Goal: Transaction & Acquisition: Purchase product/service

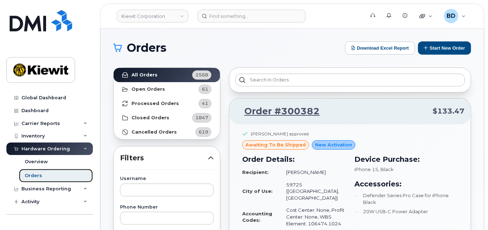
drag, startPoint x: 44, startPoint y: 175, endPoint x: 64, endPoint y: 180, distance: 21.0
click at [44, 175] on link "Orders" at bounding box center [56, 176] width 74 height 14
click at [85, 177] on link "Orders" at bounding box center [56, 176] width 74 height 14
click at [37, 174] on div "Orders" at bounding box center [33, 175] width 17 height 6
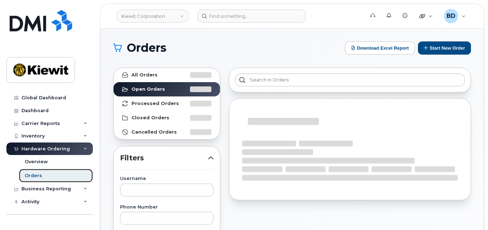
click at [71, 176] on link "Orders" at bounding box center [56, 176] width 74 height 14
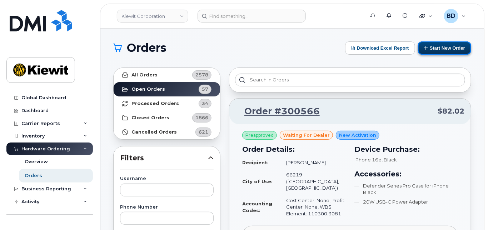
click at [435, 47] on button "Start New Order" at bounding box center [444, 47] width 53 height 13
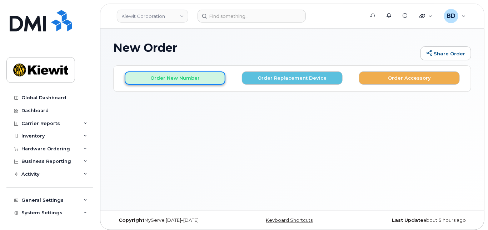
click at [147, 76] on button "Order New Number" at bounding box center [175, 77] width 101 height 13
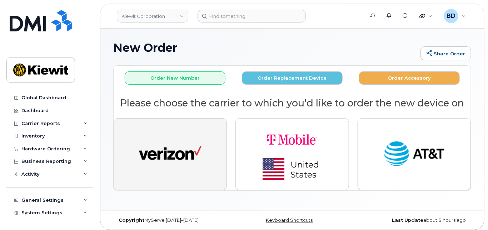
click at [166, 138] on img "button" at bounding box center [170, 154] width 62 height 32
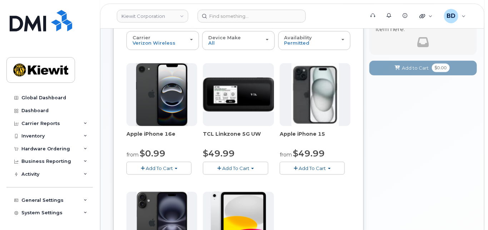
scroll to position [95, 0]
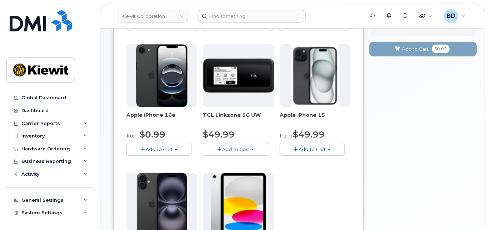
click at [310, 145] on button "Add To Cart" at bounding box center [312, 149] width 65 height 12
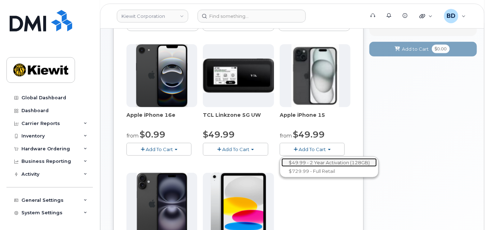
click at [310, 162] on link "$49.99 - 2 Year Activation (128GB)" at bounding box center [328, 162] width 95 height 9
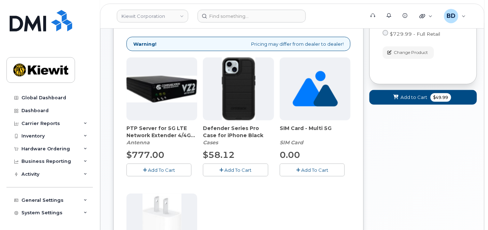
scroll to position [190, 0]
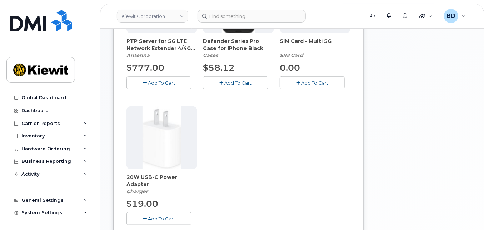
click at [227, 81] on span "Add To Cart" at bounding box center [238, 83] width 27 height 6
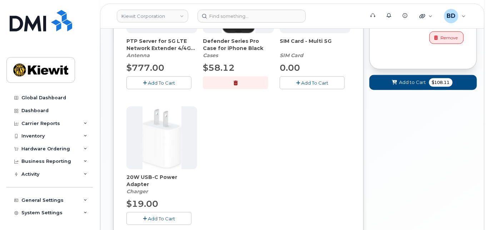
drag, startPoint x: 160, startPoint y: 219, endPoint x: 182, endPoint y: 199, distance: 29.6
click at [161, 219] on span "Add To Cart" at bounding box center [161, 219] width 27 height 6
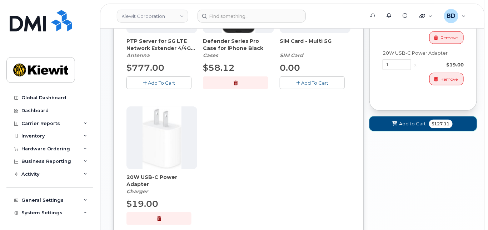
click at [415, 121] on span "Add to Cart" at bounding box center [412, 123] width 27 height 7
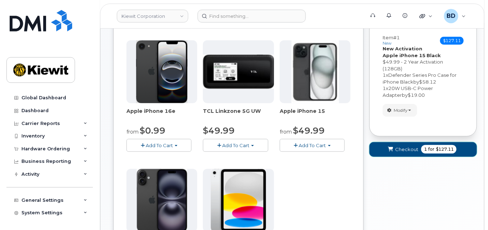
click at [408, 150] on span "Checkout" at bounding box center [406, 149] width 23 height 7
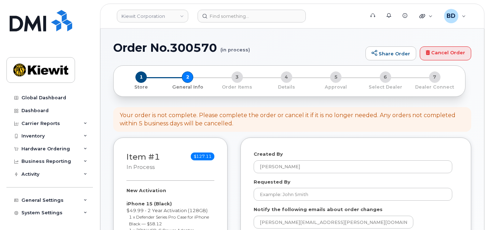
select select
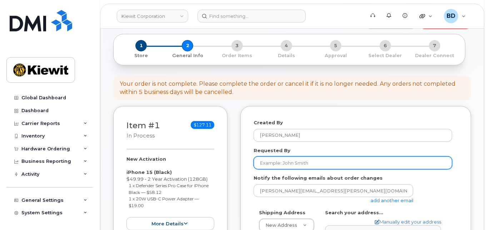
scroll to position [95, 0]
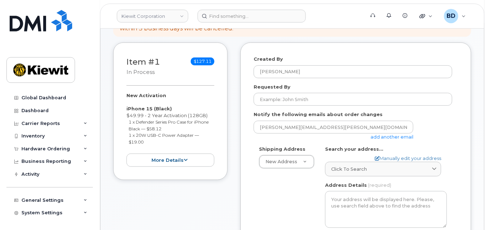
click at [397, 136] on link "add another email" at bounding box center [391, 137] width 43 height 6
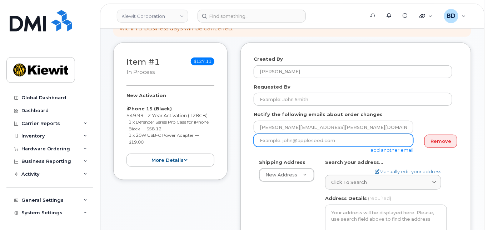
click at [278, 141] on input "email" at bounding box center [334, 140] width 160 height 13
paste input "taylor.blagdon@kiewit.com"
type input "taylor.blagdon@kiewit.com"
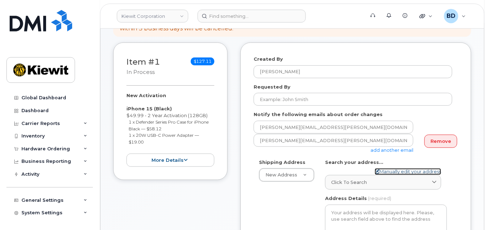
drag, startPoint x: 394, startPoint y: 170, endPoint x: 387, endPoint y: 169, distance: 7.2
click at [394, 170] on link "Manually edit your address" at bounding box center [408, 171] width 66 height 7
select select
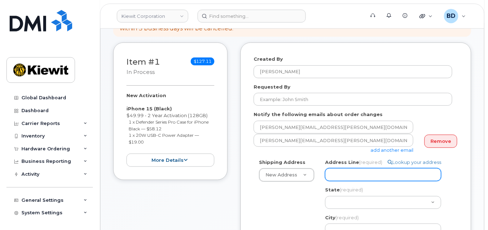
click at [337, 177] on input "Address Line (required)" at bounding box center [383, 174] width 116 height 13
paste input "8880 Penrose Ln"
select select
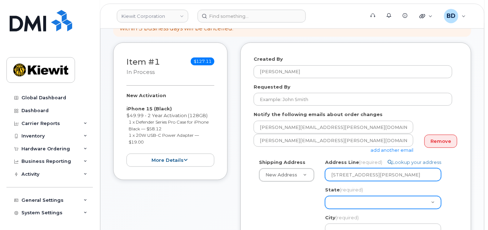
type input "8880 Penrose Ln"
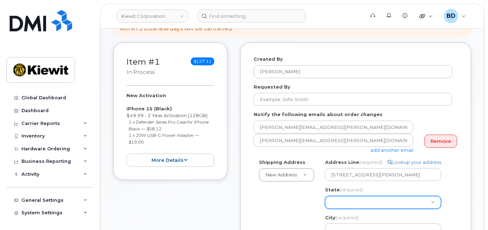
click at [341, 202] on select "Alabama Alaska American Samoa Arizona Arkansas California Colorado Connecticut …" at bounding box center [383, 202] width 116 height 13
select select "KS"
click at [325, 196] on select "Alabama Alaska American Samoa Arizona Arkansas California Colorado Connecticut …" at bounding box center [383, 202] width 116 height 13
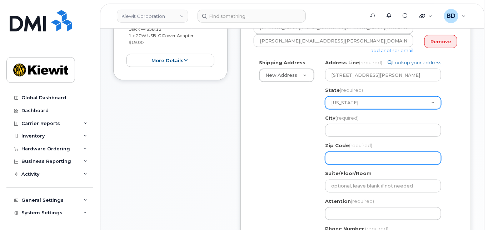
scroll to position [238, 0]
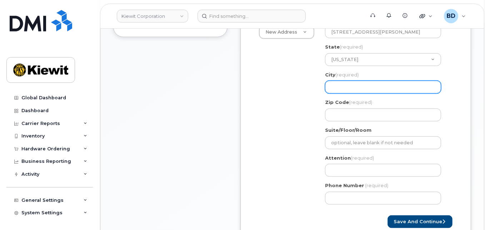
click at [337, 86] on input "City (required)" at bounding box center [383, 87] width 116 height 13
select select
type input "L"
select select
type input "Le"
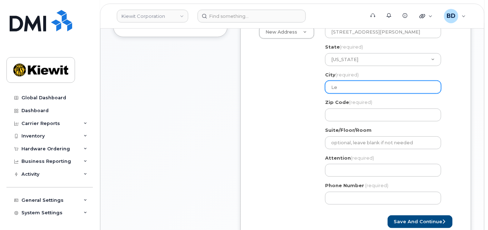
select select
type input "Len"
select select
type input "Lene"
select select
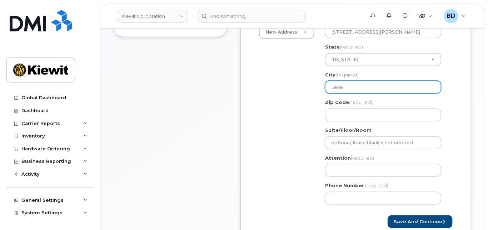
type input "Lenex"
select select
type input "Lenexa"
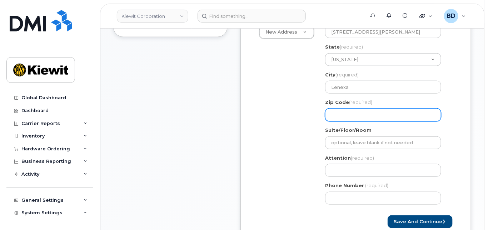
click at [334, 117] on input "Zip Code (required)" at bounding box center [383, 115] width 116 height 13
select select
type input "6"
select select
type input "66"
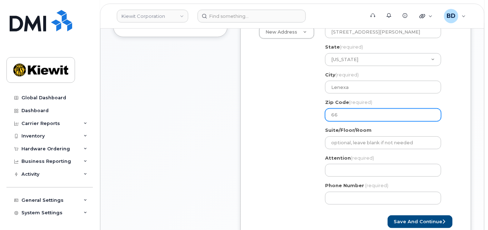
select select
type input "662"
select select
type input "6621"
select select
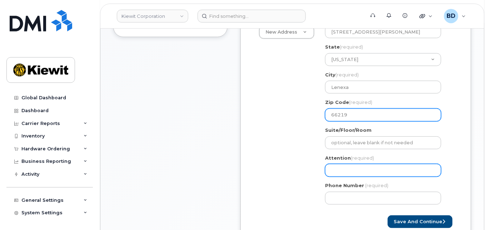
type input "66219"
click at [340, 169] on input "Attention (required)" at bounding box center [383, 170] width 116 height 13
select select
type input "e"
select select
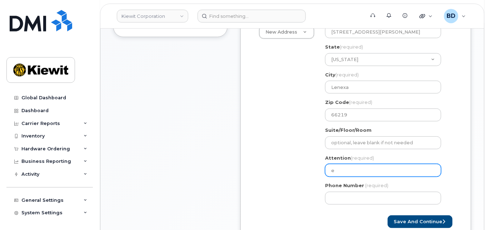
type input "el"
select select
type input "eli"
select select
type input "el"
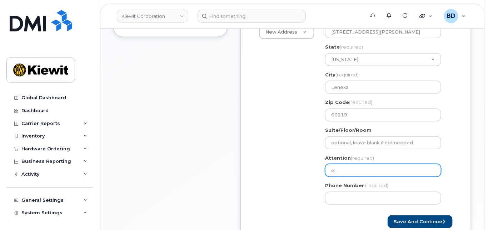
select select
type input "e"
select select
type input "E"
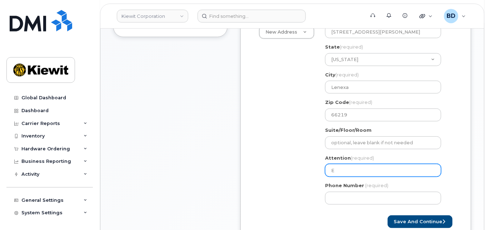
select select
type input "El"
select select
type input "Eli"
drag, startPoint x: 341, startPoint y: 171, endPoint x: 325, endPoint y: 171, distance: 16.8
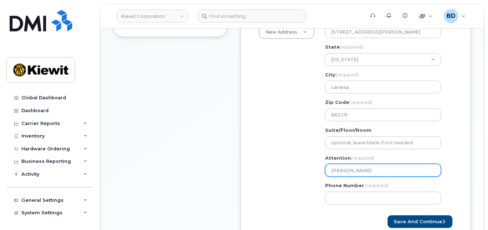
click at [325, 171] on div "KS Lenexa Search your address... Manually edit your address Click to search No …" at bounding box center [386, 113] width 132 height 194
select select
type input "E"
select select
type input "El"
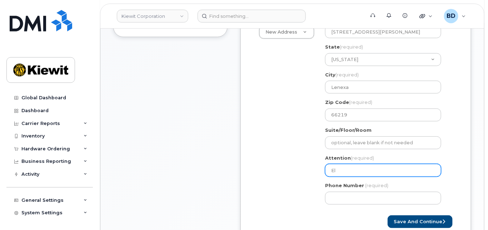
select select
type input "Eli"
select select
type input "Eli."
select select
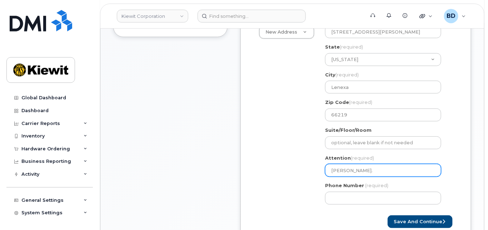
type input "Eli.i"
select select
type input "Eli."
select select
type input "Eli.I"
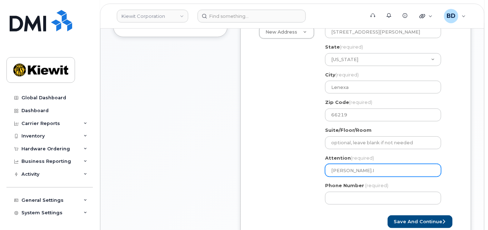
select select
type input "Eli.Ir"
select select
type input "Eli.Irs"
select select
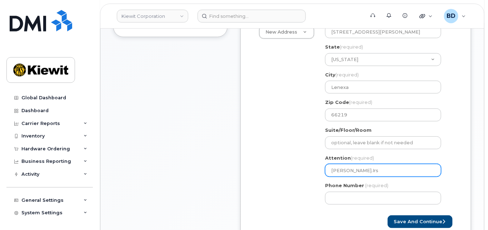
type input "Eli.Irsi"
select select
type input "Eli.Irsik"
select select
type input "Eli.Irsik/"
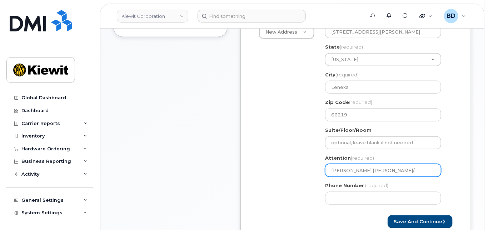
select select
type input "Eli.Irsik/A"
select select
type input "Eli.Irsik/Au"
select select
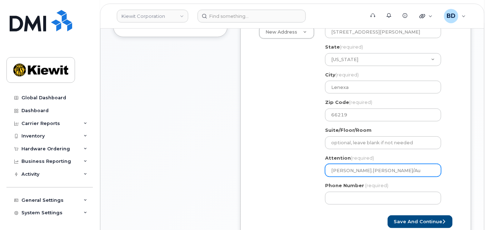
type input "Eli.Irsik/Aus"
select select
type input "Eli.Irsik/Aust"
select select
type input "Eli.Irsik/Austi"
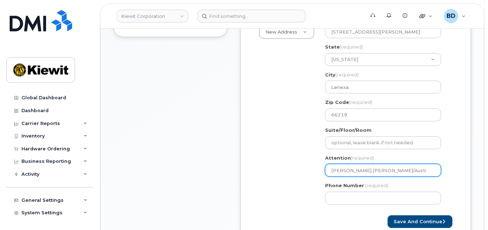
select select
type input "Eli.Irsik/Austin"
select select
type input "Eli.Irsik/Austin K"
select select
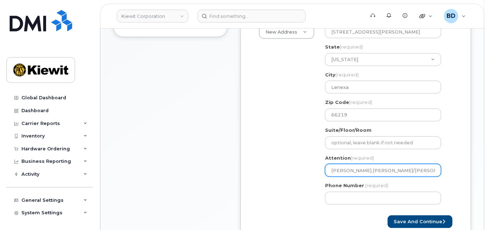
type input "Eli.Irsik/Austin Ki"
select select
type input "Eli.Irsik/Austin Kin"
select select
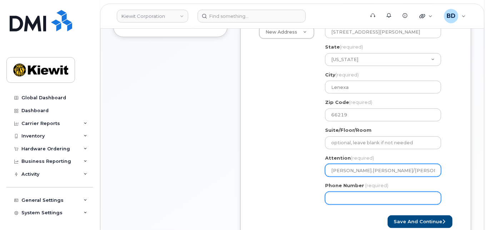
type input "[PERSON_NAME].[PERSON_NAME]/[PERSON_NAME]"
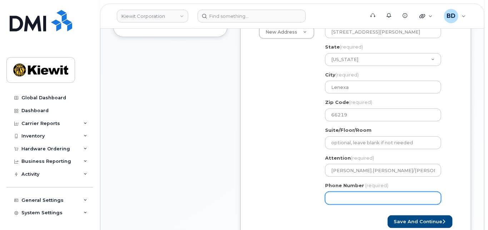
click at [339, 196] on input "Phone Number" at bounding box center [383, 198] width 116 height 13
type input "8777727707"
select select
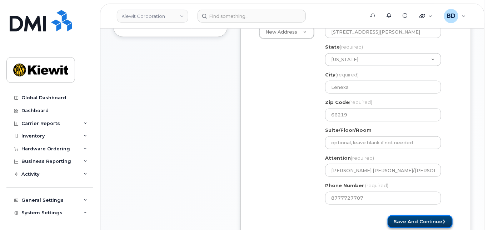
click at [410, 219] on button "Save and Continue" at bounding box center [419, 221] width 65 height 13
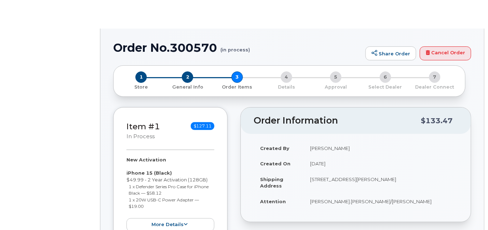
radio input "true"
select select
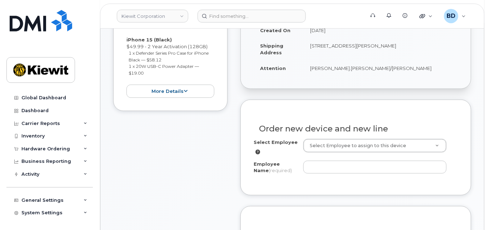
scroll to position [190, 0]
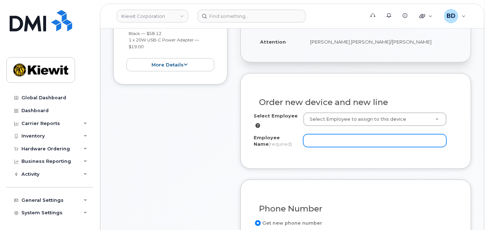
click at [312, 140] on input "Employee Name (required)" at bounding box center [374, 140] width 143 height 13
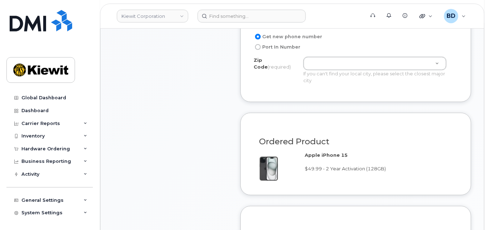
scroll to position [381, 0]
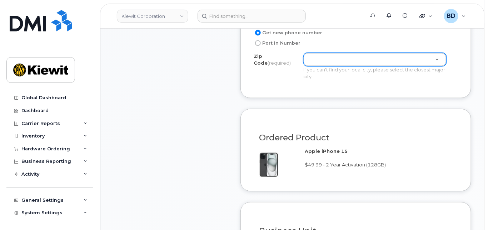
type input "[PERSON_NAME]"
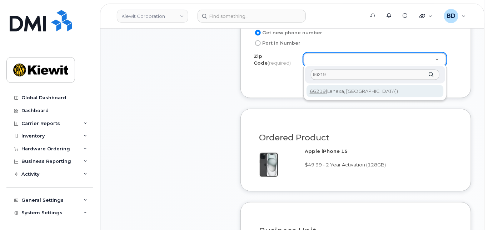
type input "66219"
type input "66219 ([GEOGRAPHIC_DATA], [GEOGRAPHIC_DATA])"
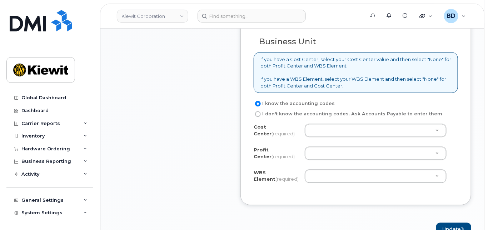
scroll to position [571, 0]
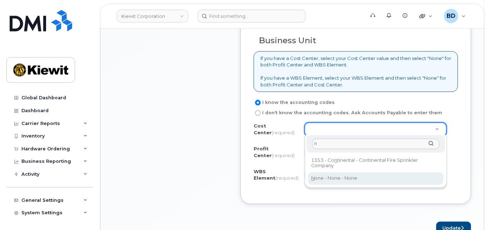
type input "n"
type input "None"
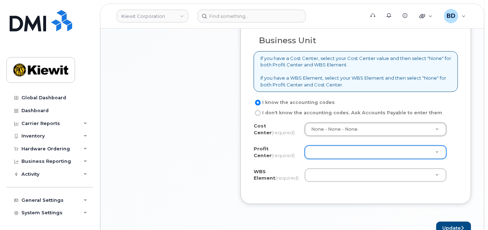
drag, startPoint x: 317, startPoint y: 152, endPoint x: 318, endPoint y: 158, distance: 6.5
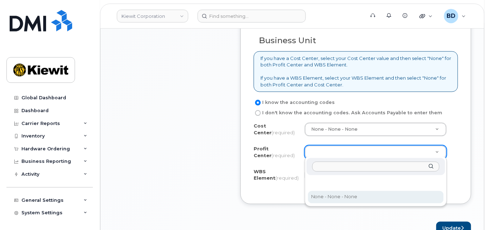
drag, startPoint x: 323, startPoint y: 195, endPoint x: 320, endPoint y: 183, distance: 12.4
select select "None"
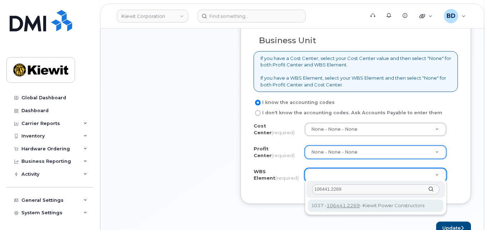
type input "106441.2269"
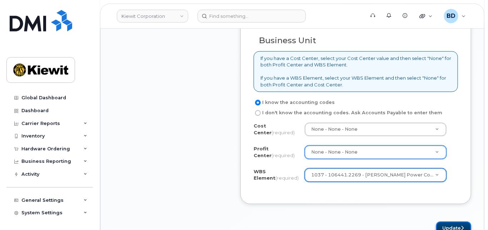
click at [456, 226] on button "Update" at bounding box center [453, 227] width 35 height 13
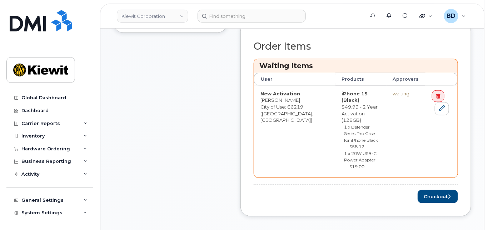
scroll to position [286, 0]
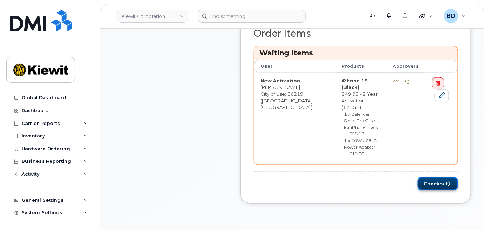
click at [432, 177] on button "Checkout" at bounding box center [437, 183] width 40 height 13
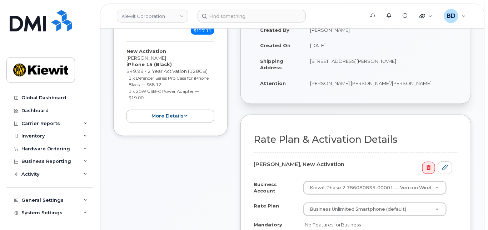
scroll to position [190, 0]
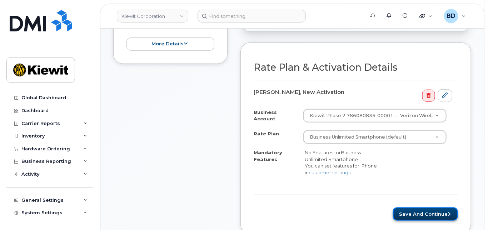
click at [424, 209] on button "Save and Continue" at bounding box center [425, 213] width 65 height 13
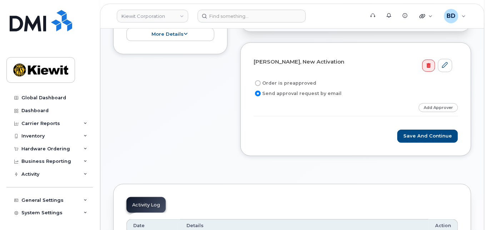
scroll to position [143, 0]
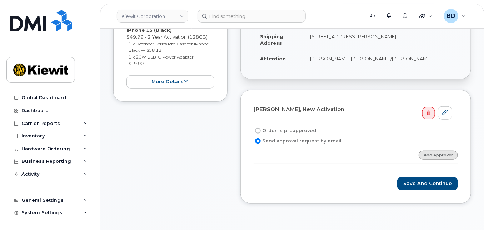
click at [441, 152] on link "Add Approver" at bounding box center [438, 155] width 39 height 9
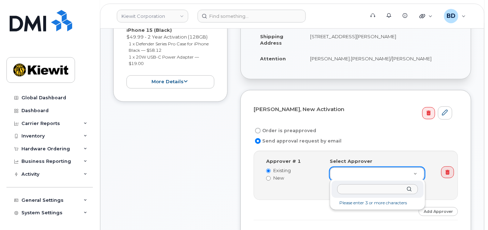
type input "paule.andrews@kiewit.com"
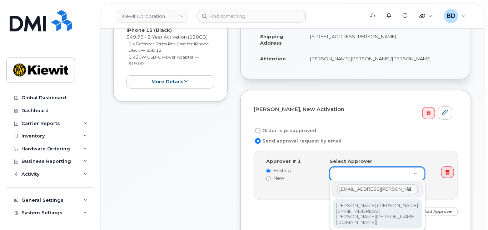
type input "2146672"
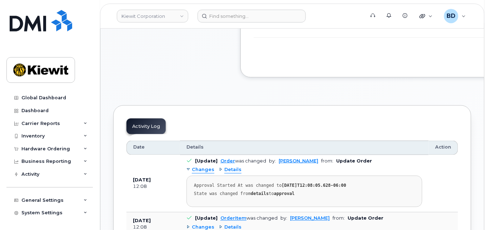
scroll to position [286, 0]
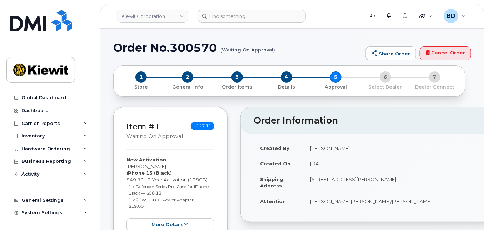
click at [199, 48] on h1 "Order No.300570 (Waiting On Approval)" at bounding box center [237, 47] width 249 height 12
copy h1 "300570"
click at [134, 18] on link "Kiewit Corporation" at bounding box center [152, 16] width 71 height 13
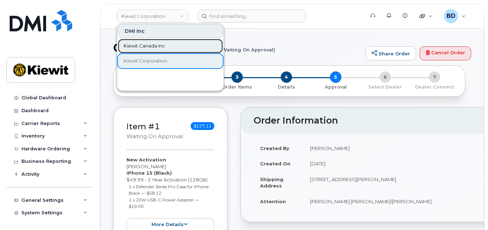
click at [140, 45] on span "Kiewit Canada Inc" at bounding box center [144, 45] width 41 height 7
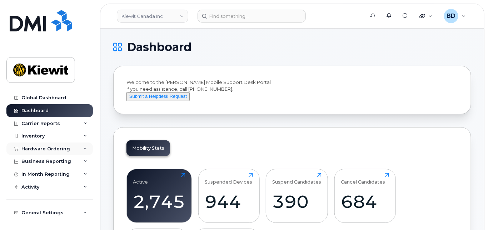
click at [81, 149] on div "Hardware Ordering" at bounding box center [49, 148] width 86 height 13
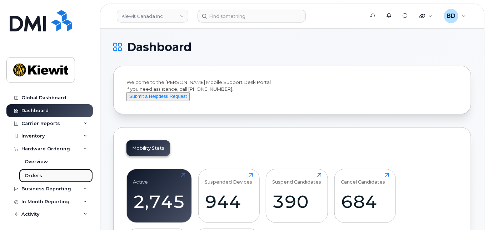
click at [35, 174] on div "Orders" at bounding box center [33, 175] width 17 height 6
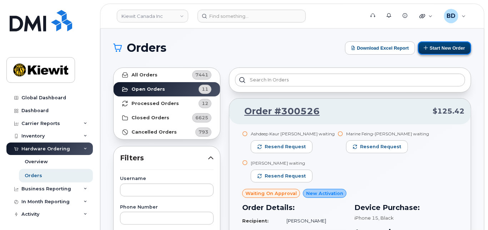
click at [436, 47] on button "Start New Order" at bounding box center [444, 47] width 53 height 13
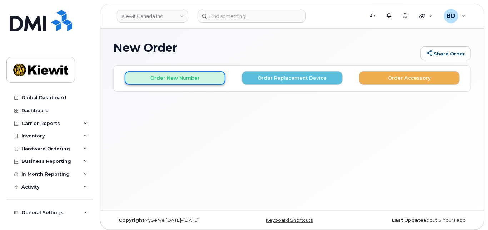
click at [154, 76] on button "Order New Number" at bounding box center [175, 77] width 101 height 13
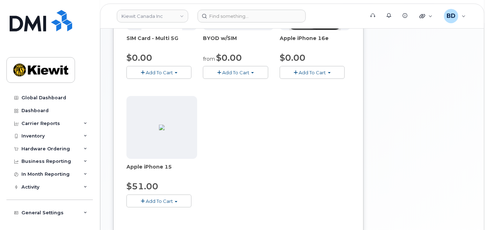
scroll to position [190, 0]
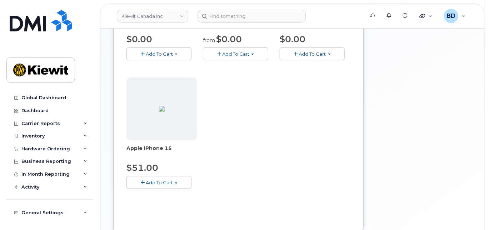
click at [156, 181] on span "Add To Cart" at bounding box center [159, 183] width 27 height 6
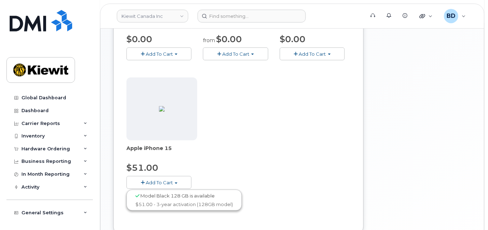
click at [166, 195] on span "Model Black 128 GB is available" at bounding box center [177, 196] width 74 height 6
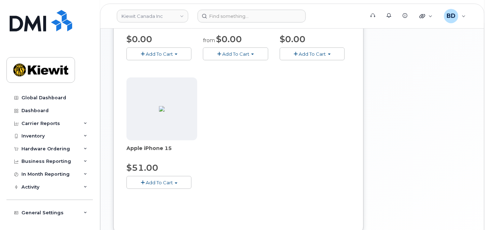
click at [168, 183] on span "Add To Cart" at bounding box center [159, 183] width 27 height 6
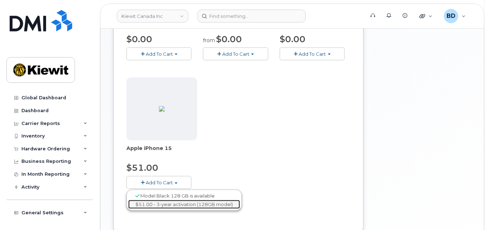
click at [159, 205] on link "$51.00 - 3-year activation (128GB model)" at bounding box center [184, 204] width 112 height 9
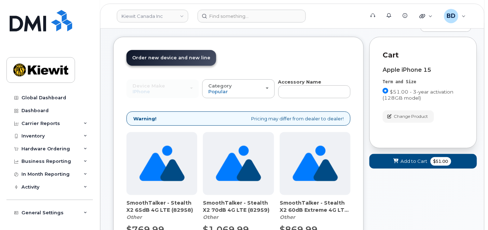
scroll to position [0, 0]
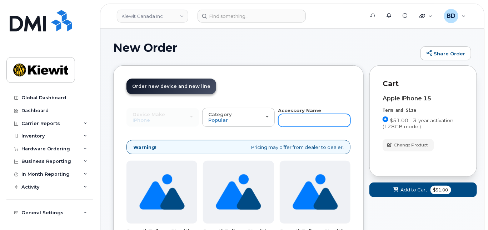
click at [292, 117] on input "text" at bounding box center [314, 120] width 72 height 13
type input "cse"
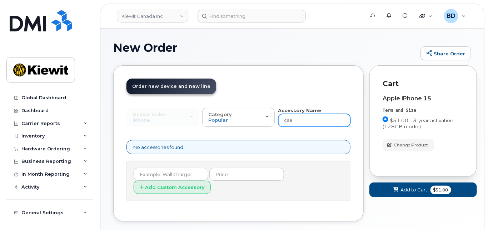
type input "case"
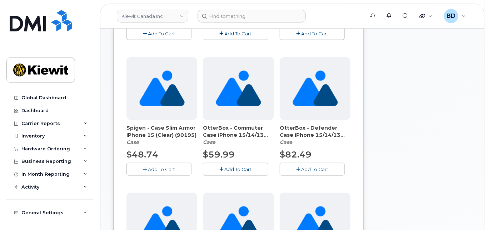
scroll to position [238, 0]
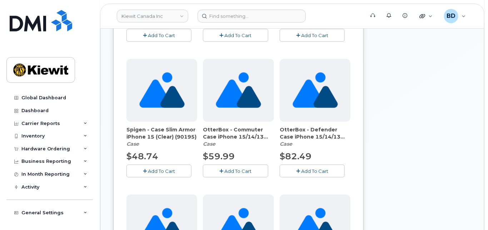
click at [236, 171] on span "Add To Cart" at bounding box center [238, 171] width 27 height 6
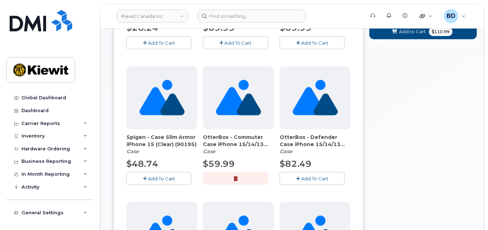
scroll to position [143, 0]
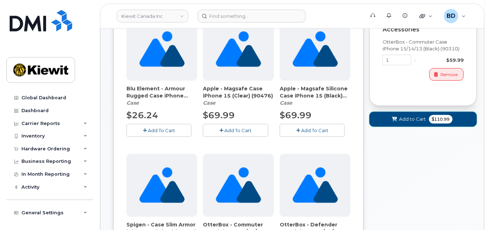
click at [395, 124] on button "Add to Cart $110.99" at bounding box center [422, 119] width 107 height 15
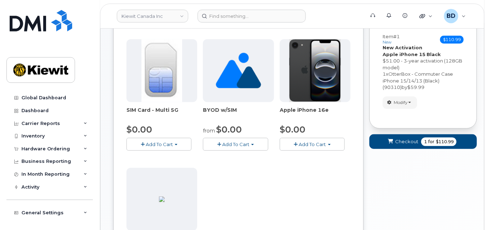
scroll to position [51, 0]
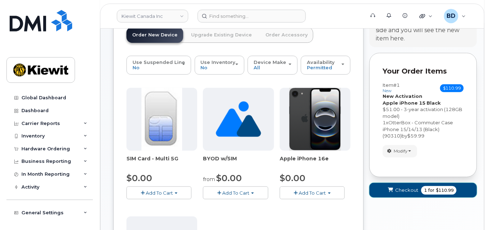
click at [405, 191] on span "Checkout" at bounding box center [406, 190] width 23 height 7
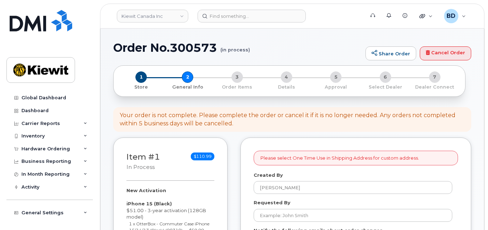
select select
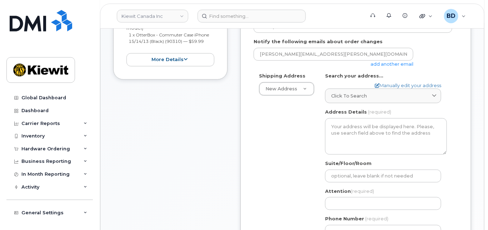
scroll to position [190, 0]
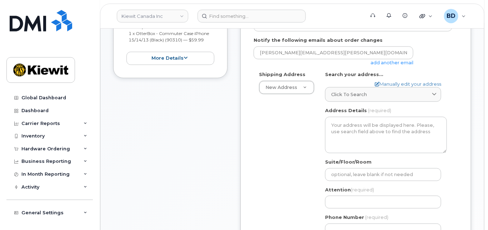
click at [390, 62] on link "add another email" at bounding box center [391, 63] width 43 height 6
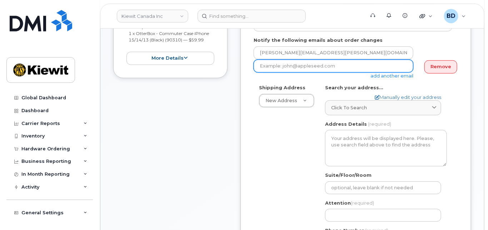
click at [267, 64] on input "email" at bounding box center [334, 66] width 160 height 13
paste input "[EMAIL_ADDRESS][PERSON_NAME][PERSON_NAME][DOMAIN_NAME]"
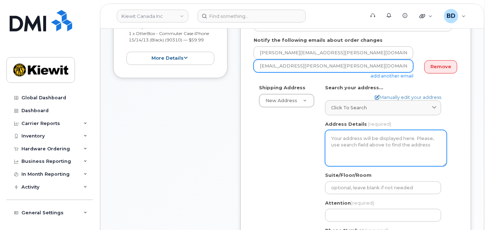
scroll to position [238, 0]
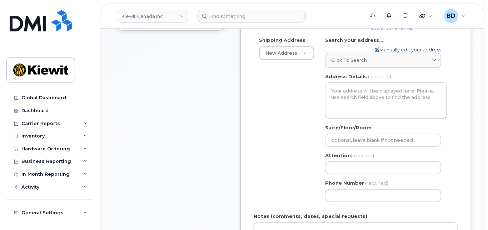
type input "[EMAIL_ADDRESS][PERSON_NAME][PERSON_NAME][DOMAIN_NAME]"
click at [401, 47] on link "Manually edit your address" at bounding box center [408, 49] width 66 height 7
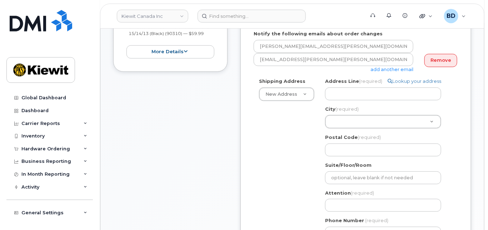
scroll to position [190, 0]
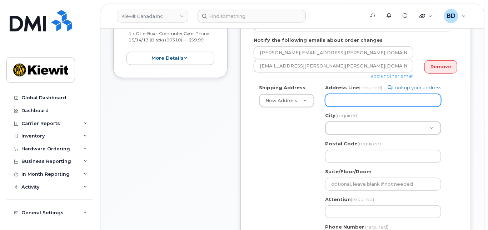
click at [350, 99] on input "Address Line (required)" at bounding box center [383, 100] width 116 height 13
paste input "[STREET_ADDRESS] East"
select select
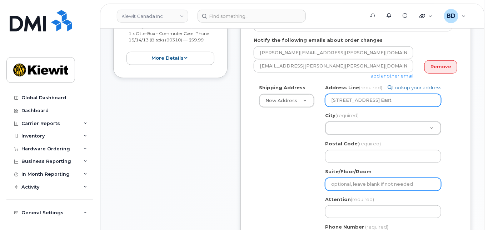
type input "[STREET_ADDRESS] East"
click at [350, 184] on input "Suite/Floor/Room" at bounding box center [383, 184] width 116 height 13
select select
type input "U"
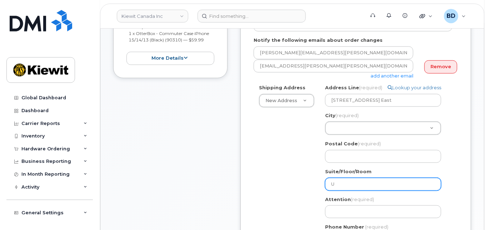
select select
type input "Un"
select select
type input "Uni"
select select
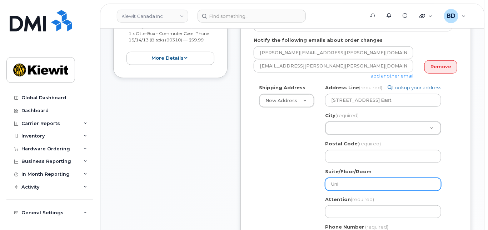
type input "Unit"
select select
type input "Unite"
select select
type input "Unite 1"
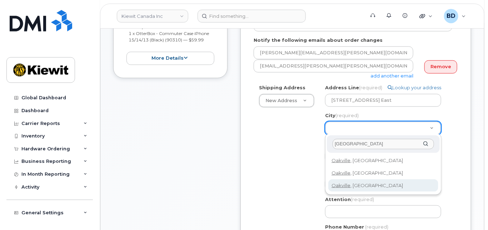
type input "[GEOGRAPHIC_DATA]"
select select
type input "4556"
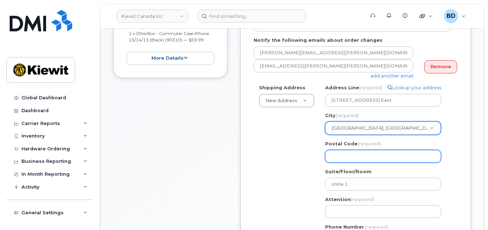
click at [350, 155] on input "Postal Code (required)" at bounding box center [383, 156] width 116 height 13
click at [342, 151] on input "Postal Code (required)" at bounding box center [383, 156] width 116 height 13
paste input "L6H 1A7"
select select
type input "L6H 1A7"
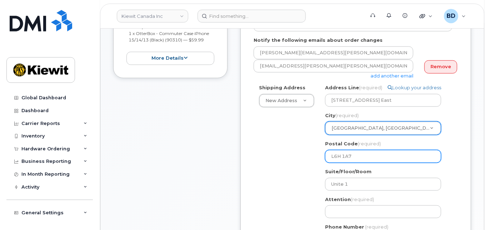
click at [345, 153] on input "L6H 1A7" at bounding box center [383, 156] width 116 height 13
select select
type input "L6H1A7"
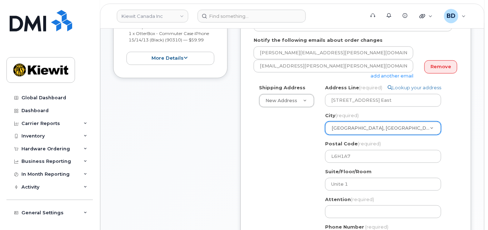
click at [298, 156] on div "Shipping Address New Address New Address [STREET_ADDRESS][GEOGRAPHIC_DATA][STRE…" at bounding box center [353, 167] width 199 height 167
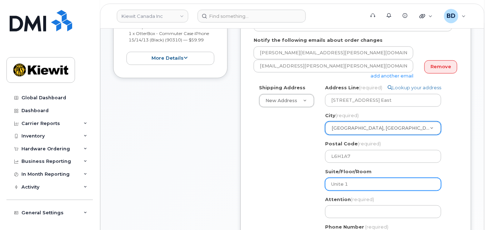
click at [341, 183] on input "Unite 1" at bounding box center [383, 184] width 116 height 13
select select
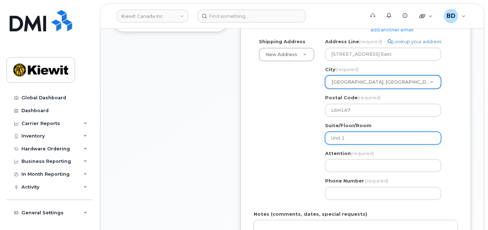
scroll to position [238, 0]
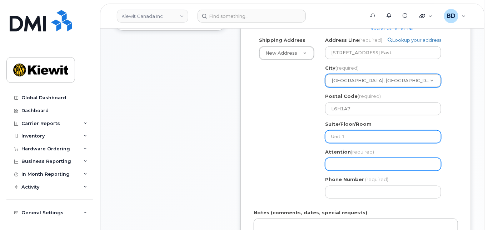
type input "Unit 1"
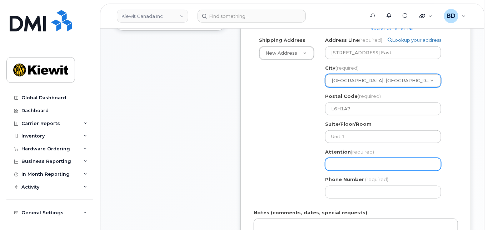
drag, startPoint x: 340, startPoint y: 164, endPoint x: 273, endPoint y: 189, distance: 71.1
click at [340, 163] on input "Attention (required)" at bounding box center [383, 164] width 116 height 13
paste input "[PERSON_NAME].[PERSON_NAME]"
select select
type input "[PERSON_NAME].[PERSON_NAME]"
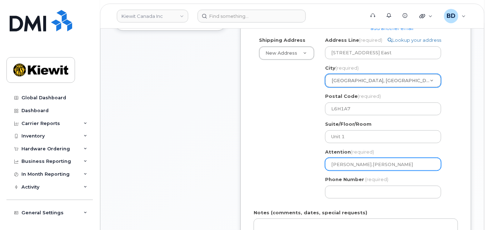
select select
type input "[PERSON_NAME].[PERSON_NAME]/"
click at [383, 164] on input "[PERSON_NAME].[PERSON_NAME]/" at bounding box center [383, 164] width 116 height 13
paste input "Efe Iyom"
select select
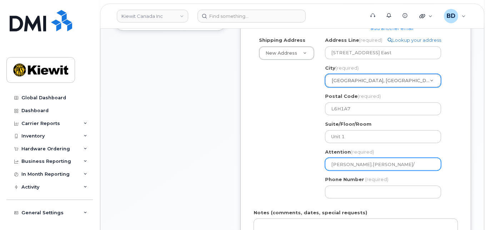
type input "[PERSON_NAME].[PERSON_NAME]/Efe Iyom"
select select
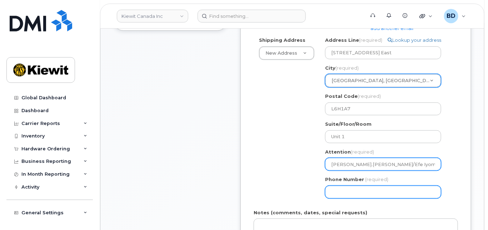
type input "[PERSON_NAME].[PERSON_NAME]/Efe Iyomi"
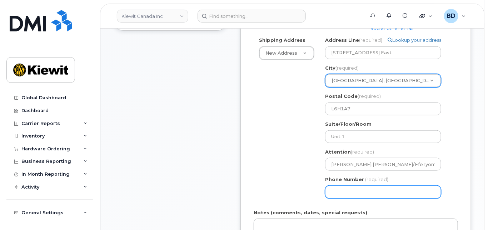
click at [341, 186] on input "Phone Number" at bounding box center [383, 192] width 116 height 13
type input "8777727707"
select select
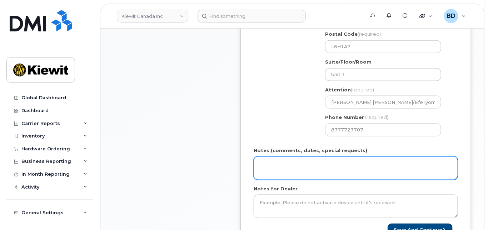
scroll to position [333, 0]
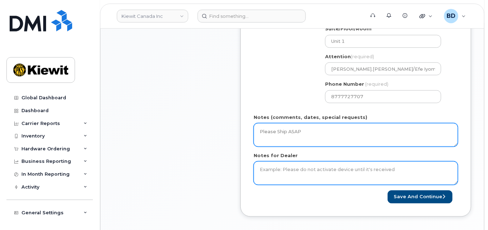
type textarea "Please Ship ASAP"
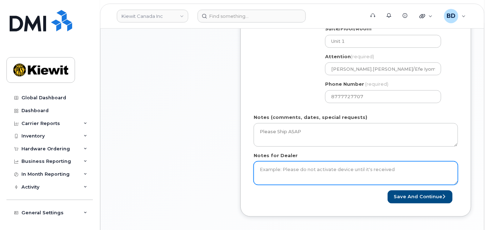
click at [262, 170] on textarea "Notes for Dealer" at bounding box center [356, 173] width 204 height 24
type textarea "Please Ship ASAP"
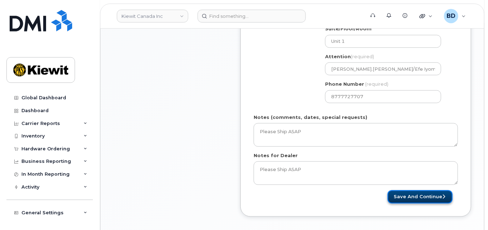
click at [424, 195] on button "Save and Continue" at bounding box center [419, 196] width 65 height 13
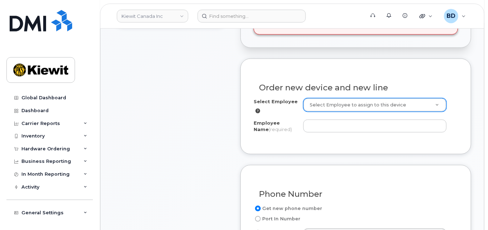
scroll to position [286, 0]
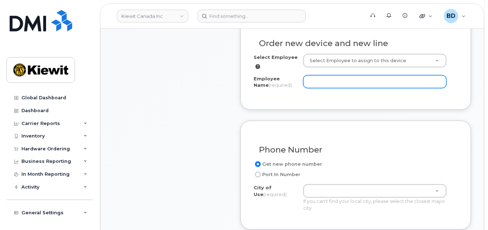
click at [319, 84] on input "Employee Name (required)" at bounding box center [374, 81] width 143 height 13
paste input "Efe Iyom"
type input "Efe Iyomi"
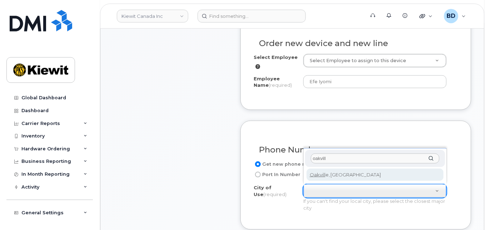
type input "oakvill"
type input "4556"
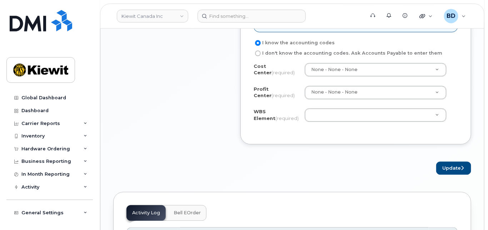
scroll to position [619, 0]
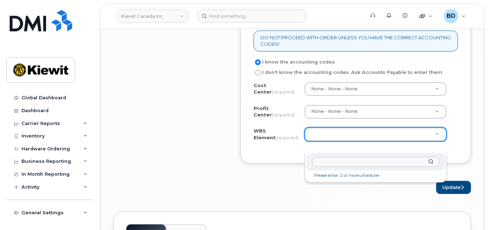
click at [321, 163] on input "text" at bounding box center [375, 162] width 127 height 10
paste input "110281.1356"
type input "110281.1356"
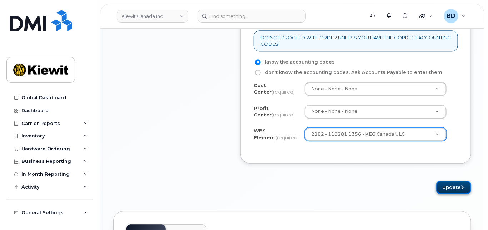
click at [447, 194] on button "Update" at bounding box center [453, 187] width 35 height 13
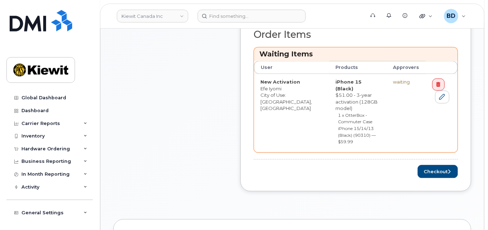
scroll to position [333, 0]
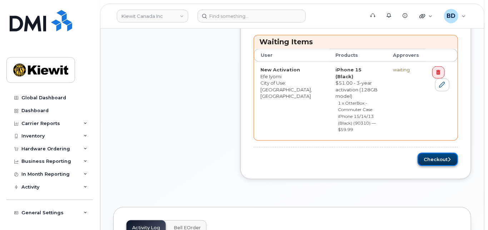
click at [434, 153] on button "Checkout" at bounding box center [437, 159] width 40 height 13
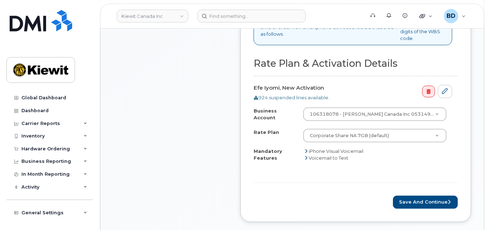
scroll to position [429, 0]
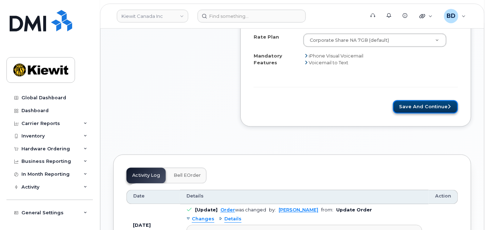
click at [421, 106] on button "Save and Continue" at bounding box center [425, 106] width 65 height 13
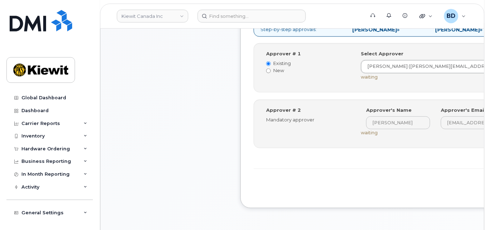
scroll to position [429, 0]
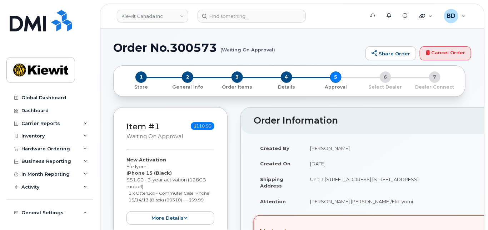
click at [182, 41] on h1 "Order No.300573 (Waiting On Approval)" at bounding box center [237, 47] width 249 height 12
copy h1 "300573"
click at [182, 14] on link "Kiewit Canada Inc" at bounding box center [152, 16] width 71 height 13
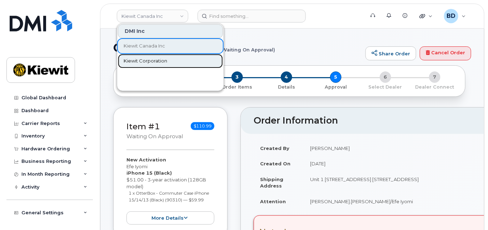
click at [147, 65] on link "Kiewit Corporation" at bounding box center [170, 61] width 105 height 14
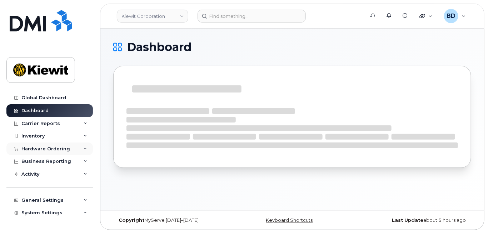
click at [84, 148] on icon at bounding box center [86, 149] width 4 height 4
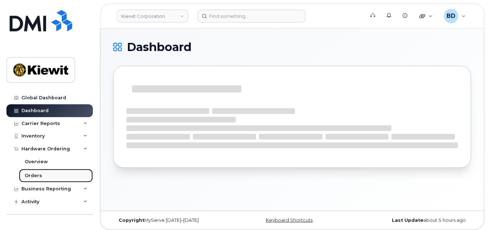
click at [47, 175] on link "Orders" at bounding box center [56, 176] width 74 height 14
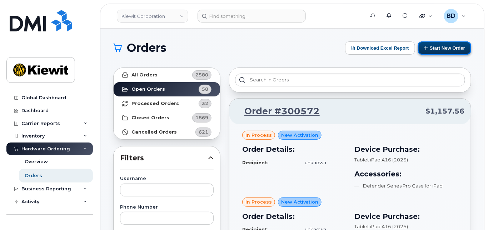
click at [438, 45] on button "Start New Order" at bounding box center [444, 47] width 53 height 13
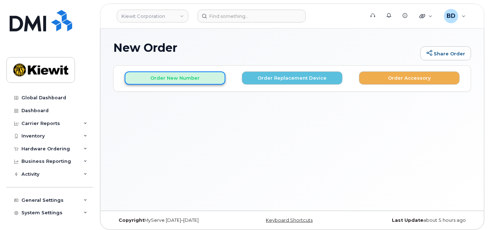
click at [197, 76] on button "Order New Number" at bounding box center [175, 77] width 101 height 13
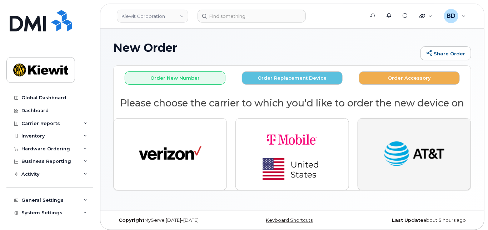
click at [388, 133] on button "button" at bounding box center [413, 154] width 113 height 72
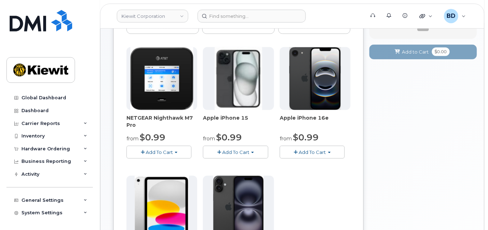
scroll to position [95, 0]
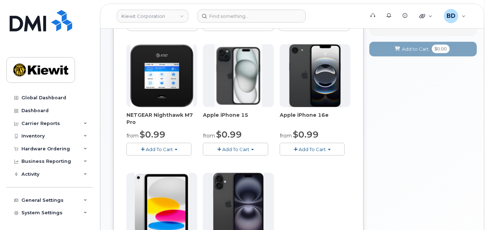
drag, startPoint x: 239, startPoint y: 147, endPoint x: 242, endPoint y: 142, distance: 5.8
click at [239, 148] on span "Add To Cart" at bounding box center [235, 149] width 27 height 6
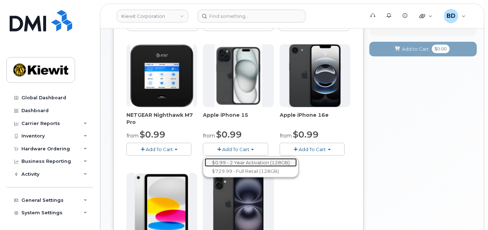
click at [262, 162] on link "$0.99 - 2 Year Activation (128GB)" at bounding box center [251, 162] width 92 height 9
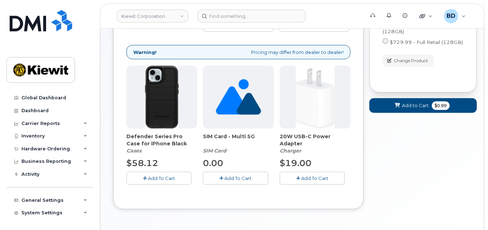
click at [158, 176] on span "Add To Cart" at bounding box center [161, 178] width 27 height 6
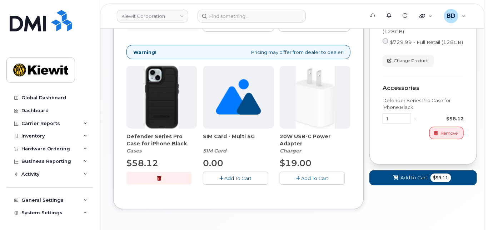
click at [303, 175] on span "Add To Cart" at bounding box center [314, 178] width 27 height 6
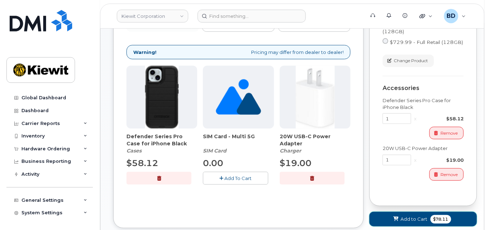
click at [422, 217] on span "Add to Cart" at bounding box center [414, 219] width 27 height 7
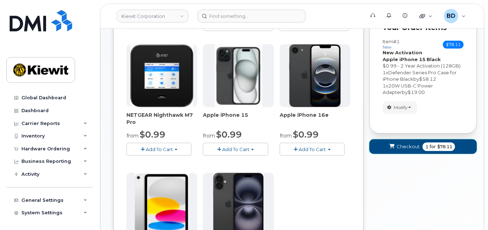
click at [401, 145] on span "Checkout" at bounding box center [407, 146] width 23 height 7
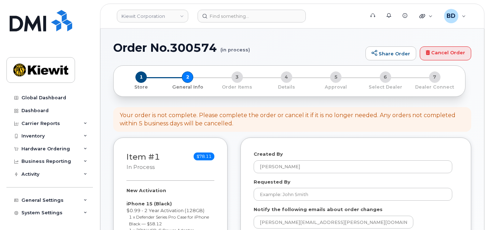
select select
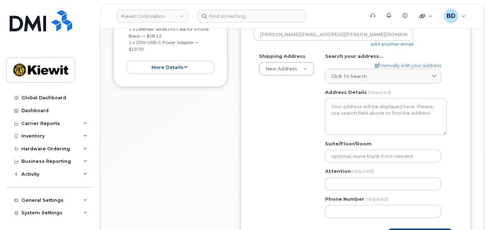
scroll to position [190, 0]
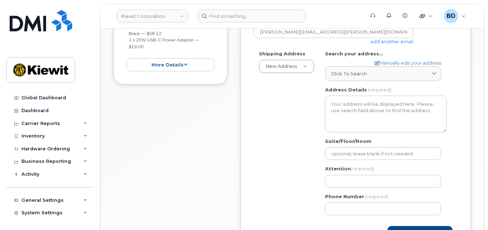
click at [387, 42] on link "add another email" at bounding box center [391, 42] width 43 height 6
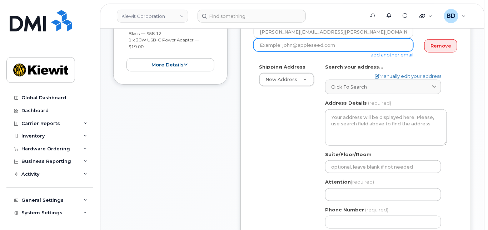
click at [275, 41] on input "email" at bounding box center [334, 45] width 160 height 13
paste input "110248.3323"
drag, startPoint x: 300, startPoint y: 44, endPoint x: 222, endPoint y: 47, distance: 77.9
click at [222, 47] on div "Item #1 in process $78.11 New Activation iPhone 15 (Black) $0.99 - 2 Year Activ…" at bounding box center [292, 111] width 358 height 329
paste input "[PERSON_NAME][EMAIL_ADDRESS][PERSON_NAME][PERSON_NAME][DOMAIN_NAME]"
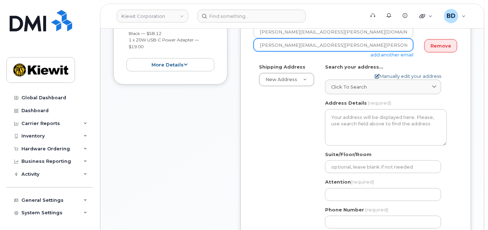
type input "[PERSON_NAME][EMAIL_ADDRESS][PERSON_NAME][PERSON_NAME][DOMAIN_NAME]"
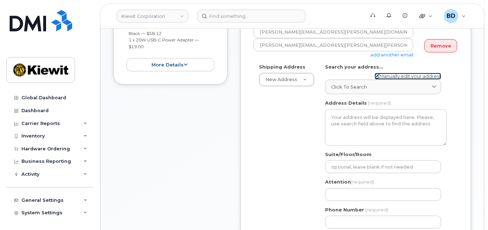
click at [392, 74] on link "Manually edit your address" at bounding box center [408, 76] width 66 height 7
select select
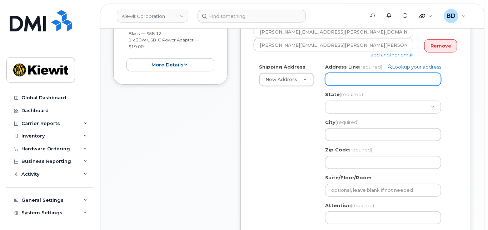
click at [335, 75] on input "Address Line (required)" at bounding box center [383, 79] width 116 height 13
paste input "[STREET_ADDRESS][PERSON_NAME]"
type input "[STREET_ADDRESS][PERSON_NAME]"
select select
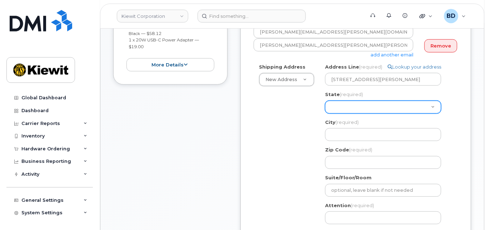
click at [338, 108] on select "[US_STATE] [US_STATE] [US_STATE] [US_STATE] [US_STATE] [US_STATE] [US_STATE] [U…" at bounding box center [383, 107] width 116 height 13
select select "KS"
click at [325, 101] on select "[US_STATE] [US_STATE] [US_STATE] [US_STATE] [US_STATE] [US_STATE] [US_STATE] [U…" at bounding box center [383, 107] width 116 height 13
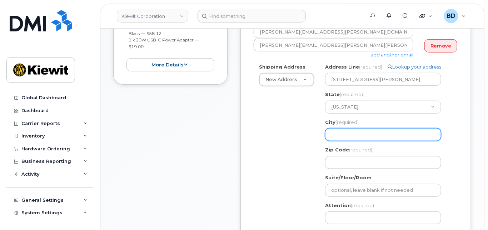
click at [341, 134] on input "City (required)" at bounding box center [383, 134] width 116 height 13
select select
type input "L"
select select
type input "Le"
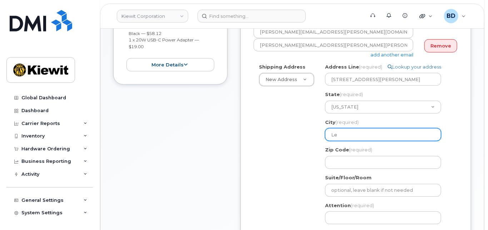
select select
type input "Len"
select select
type input "Lene"
select select
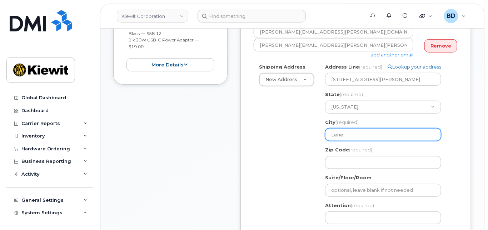
type input "Lenex"
select select
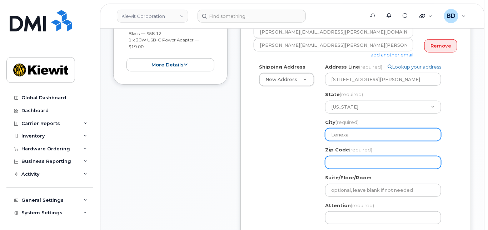
type input "Lenexa"
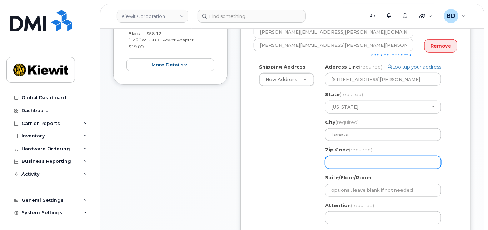
click at [346, 163] on input "Zip Code (required)" at bounding box center [383, 162] width 116 height 13
select select
type input "6"
select select
type input "66"
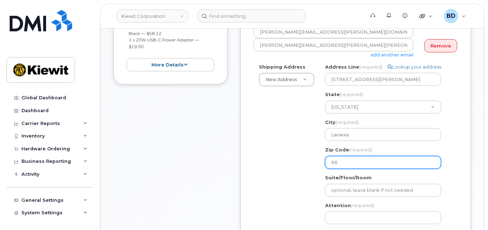
select select
type input "662"
select select
type input "6621"
select select
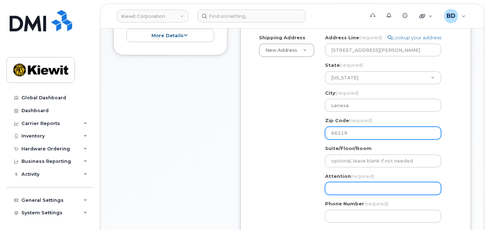
type input "66219"
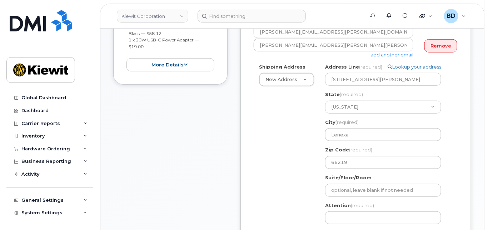
click at [342, 169] on div "KS Lenexa Search your address... Manually edit your address Click to search No …" at bounding box center [386, 161] width 132 height 194
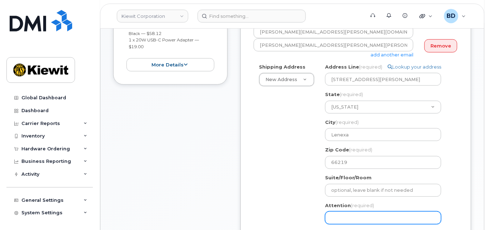
drag, startPoint x: 337, startPoint y: 217, endPoint x: 357, endPoint y: 219, distance: 20.1
click at [337, 218] on input "Attention (required)" at bounding box center [383, 217] width 116 height 13
paste input "[PERSON_NAME].[PERSON_NAME]"
select select
type input "[PERSON_NAME].[PERSON_NAME]"
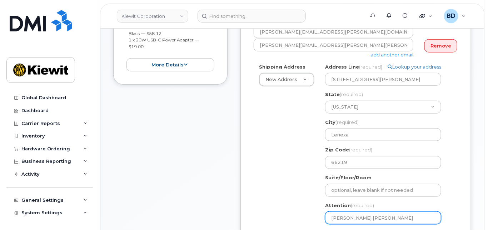
select select
type input "[PERSON_NAME].[PERSON_NAME]/"
click at [386, 217] on input "[PERSON_NAME].[PERSON_NAME]/" at bounding box center [383, 217] width 116 height 13
paste input "[PERSON_NAME]"
select select
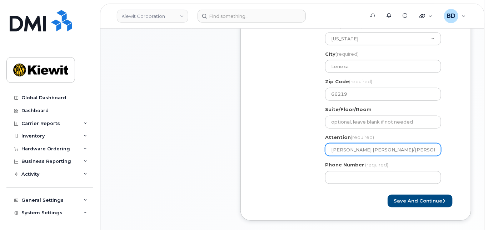
scroll to position [333, 0]
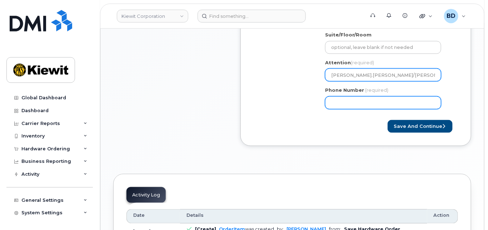
type input "[PERSON_NAME].[PERSON_NAME]/[PERSON_NAME]"
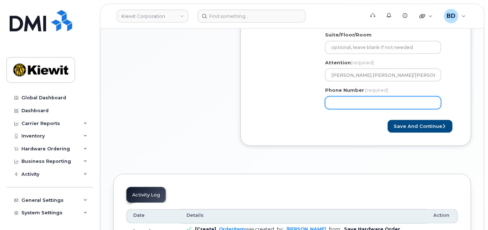
click at [337, 107] on input "Phone Number" at bounding box center [383, 102] width 116 height 13
type input "8777727707"
select select
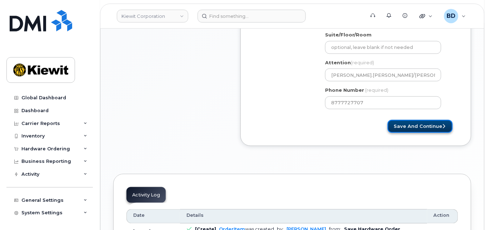
click at [425, 124] on button "Save and Continue" at bounding box center [419, 126] width 65 height 13
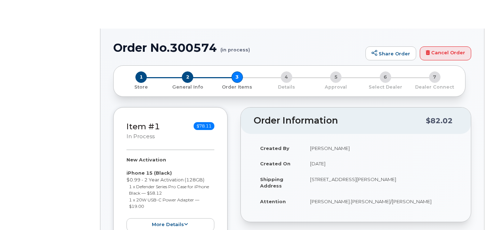
select select
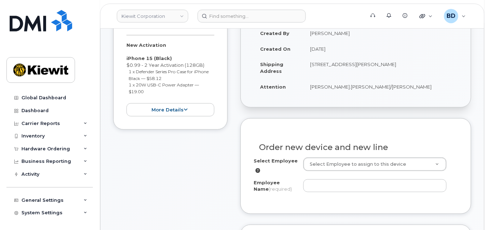
scroll to position [143, 0]
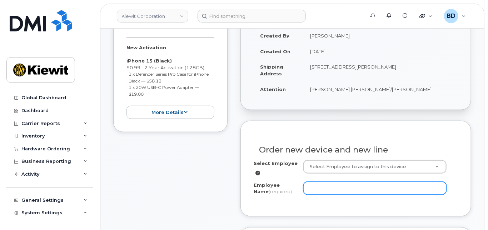
click at [308, 186] on input "Employee Name (required)" at bounding box center [374, 188] width 143 height 13
paste input "[PERSON_NAME]"
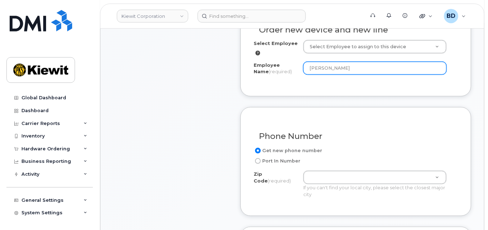
scroll to position [286, 0]
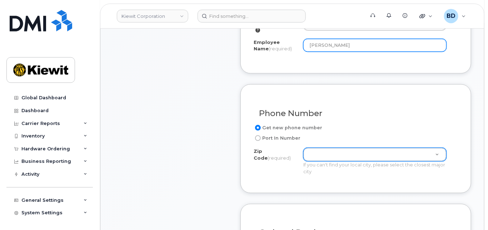
type input "[PERSON_NAME]"
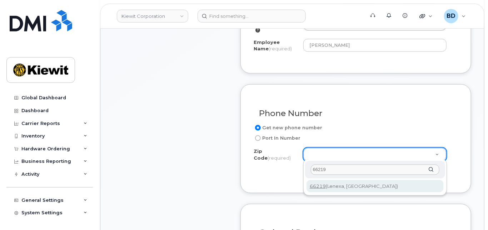
type input "66219"
type input "66219 (Lenexa, KS)"
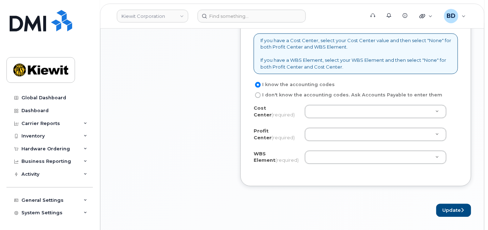
scroll to position [571, 0]
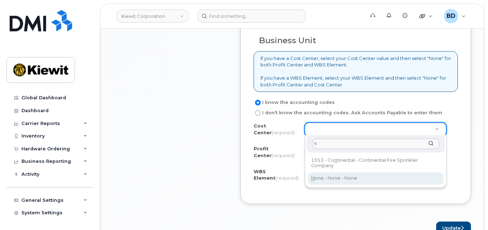
type input "n"
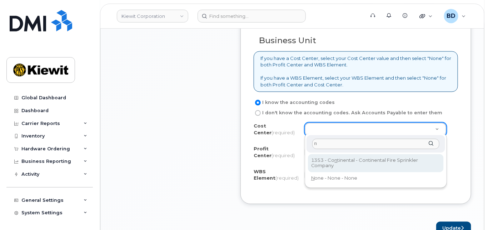
type input "Continental"
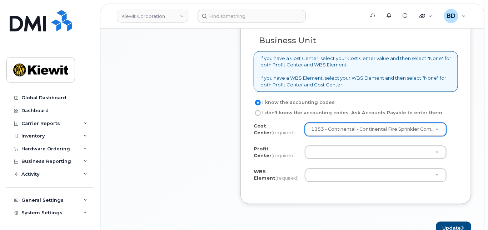
drag, startPoint x: 309, startPoint y: 127, endPoint x: 475, endPoint y: 125, distance: 166.1
type input "n"
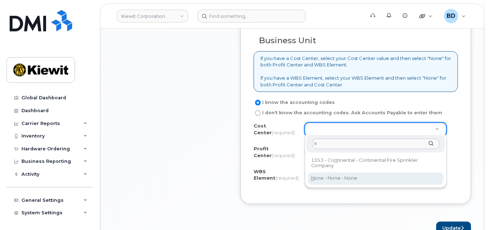
drag, startPoint x: 330, startPoint y: 180, endPoint x: 324, endPoint y: 163, distance: 18.4
type input "None"
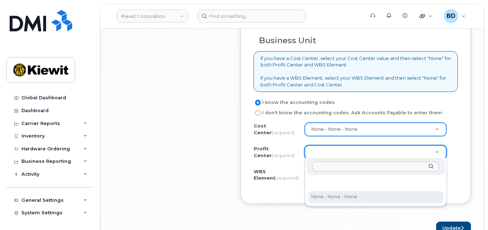
select select "None"
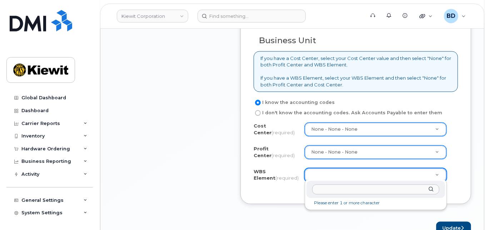
paste input "110248.3323"
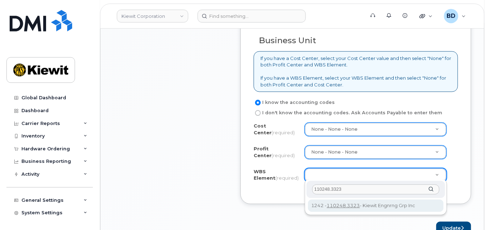
type input "110248.3323"
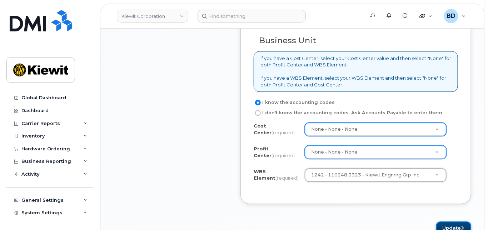
click at [442, 224] on button "Update" at bounding box center [453, 227] width 35 height 13
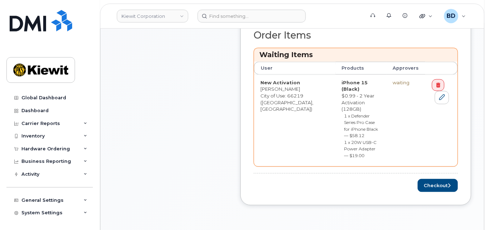
scroll to position [286, 0]
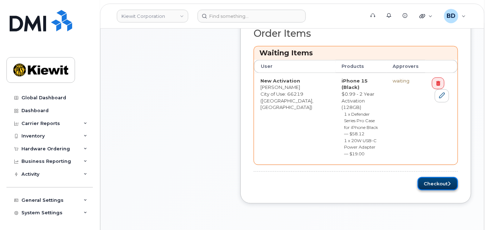
click at [436, 177] on button "Checkout" at bounding box center [437, 183] width 40 height 13
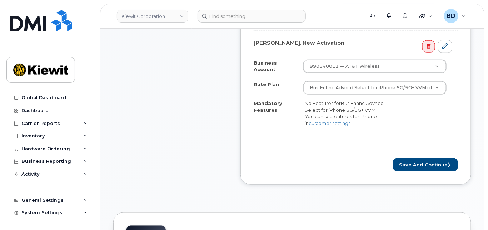
scroll to position [286, 0]
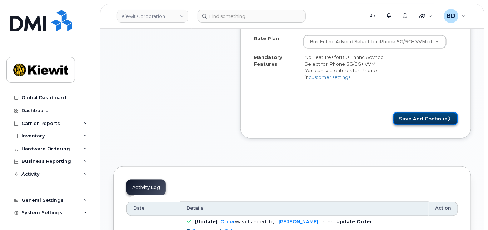
click at [419, 121] on button "Save and Continue" at bounding box center [425, 118] width 65 height 13
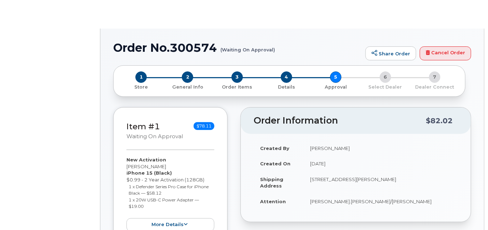
radio input "true"
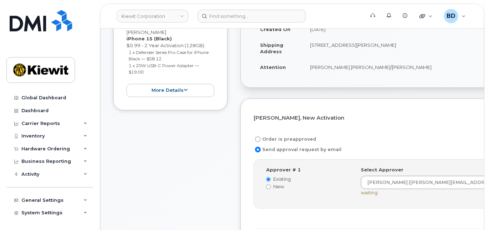
scroll to position [190, 0]
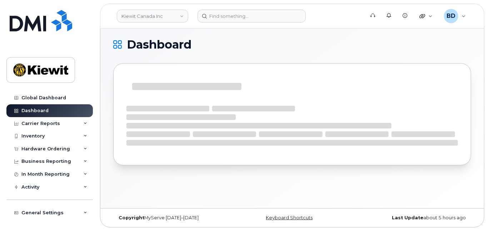
scroll to position [3, 0]
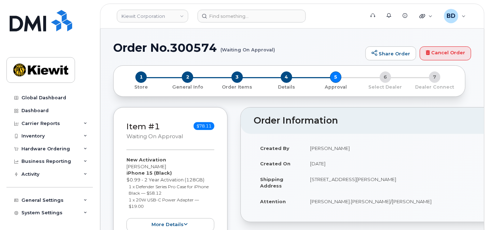
click at [186, 49] on h1 "Order No.300574 (Waiting On Approval)" at bounding box center [237, 47] width 249 height 12
copy h1 "300574"
click at [75, 150] on div "Hardware Ordering" at bounding box center [49, 148] width 86 height 13
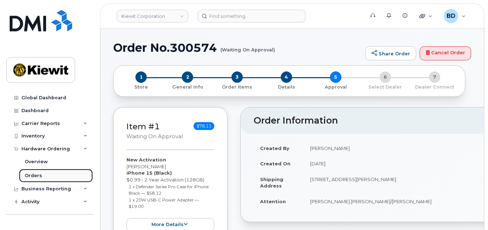
click at [70, 172] on link "Orders" at bounding box center [56, 176] width 74 height 14
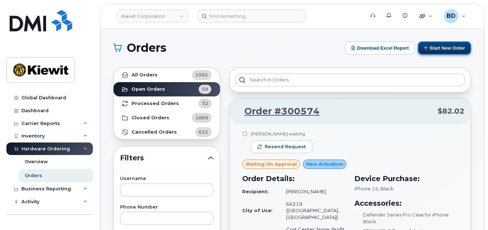
click at [437, 49] on button "Start New Order" at bounding box center [444, 47] width 53 height 13
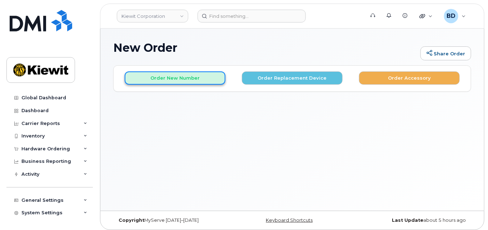
click at [158, 80] on button "Order New Number" at bounding box center [175, 77] width 101 height 13
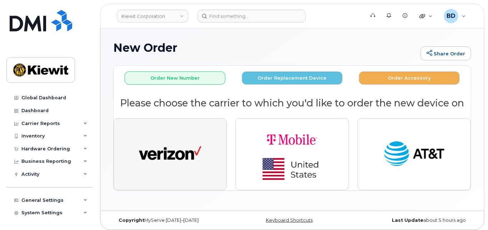
click at [166, 141] on img "button" at bounding box center [170, 154] width 62 height 32
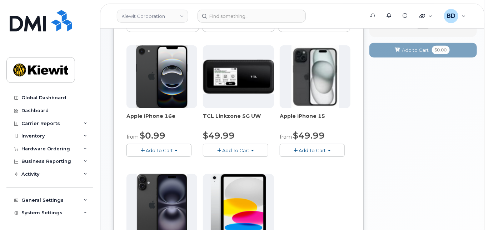
scroll to position [95, 0]
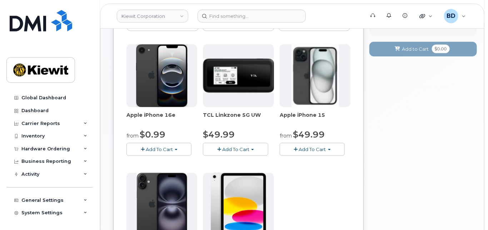
click at [321, 150] on span "Add To Cart" at bounding box center [312, 149] width 27 height 6
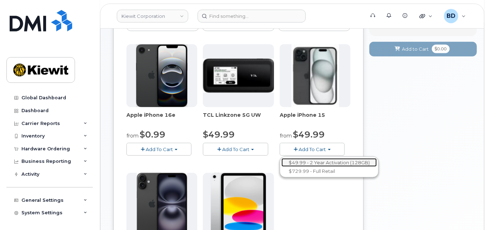
click at [310, 161] on link "$49.99 - 2 Year Activation (128GB)" at bounding box center [328, 162] width 95 height 9
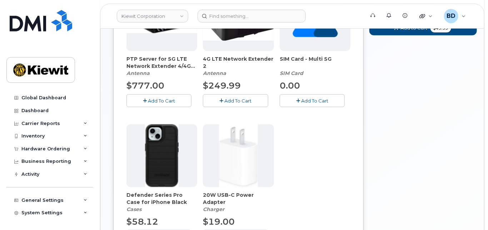
scroll to position [190, 0]
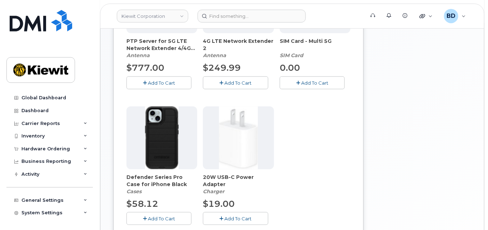
click at [164, 216] on span "Add To Cart" at bounding box center [161, 219] width 27 height 6
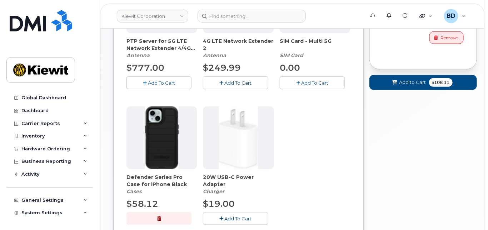
drag, startPoint x: 221, startPoint y: 215, endPoint x: 234, endPoint y: 212, distance: 12.5
click at [223, 216] on icon "button" at bounding box center [222, 218] width 4 height 5
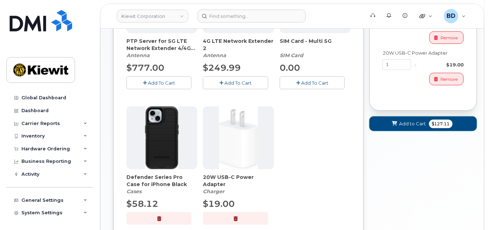
click at [416, 122] on span "Add to Cart" at bounding box center [412, 123] width 27 height 7
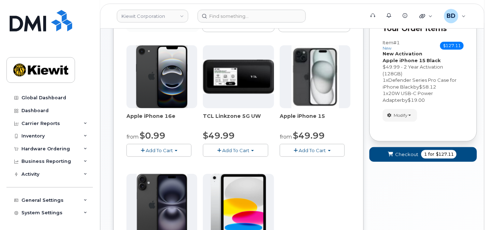
scroll to position [51, 0]
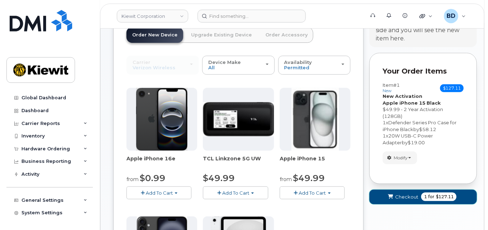
click at [412, 196] on span "Checkout" at bounding box center [406, 197] width 23 height 7
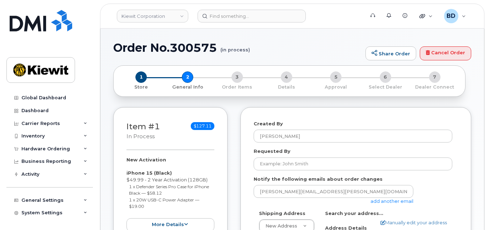
select select
